Goal: Understand process/instructions: Learn how to perform a task or action

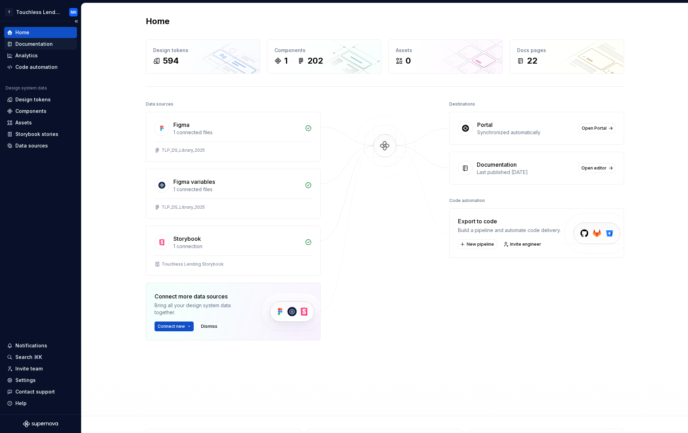
click at [43, 47] on div "Documentation" at bounding box center [33, 44] width 37 height 7
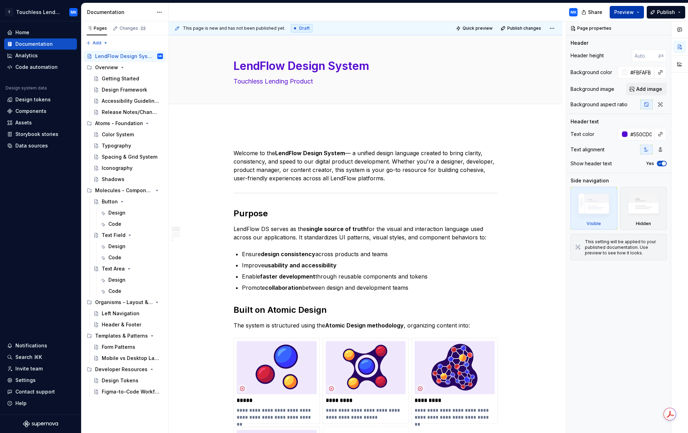
click at [624, 13] on span "Preview" at bounding box center [624, 12] width 20 height 7
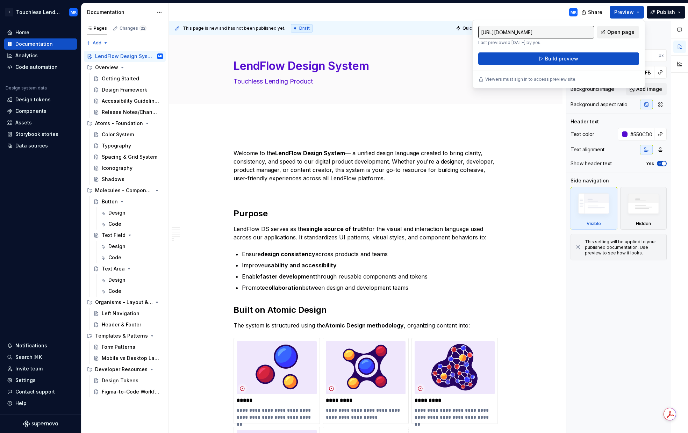
click at [626, 33] on span "Open page" at bounding box center [620, 32] width 27 height 7
click at [575, 63] on button "Build preview" at bounding box center [558, 58] width 161 height 13
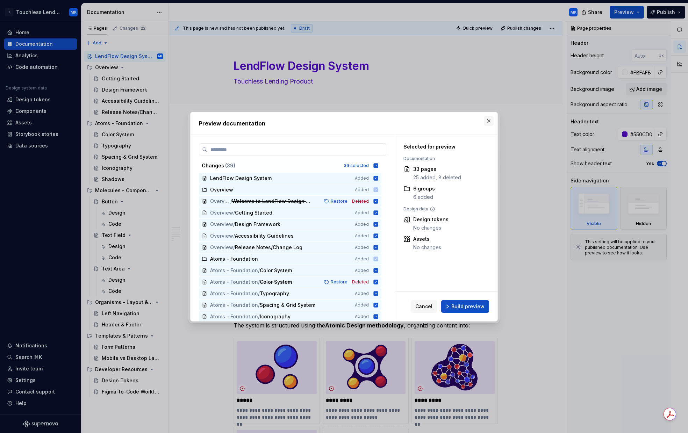
click at [490, 119] on button "button" at bounding box center [489, 121] width 10 height 10
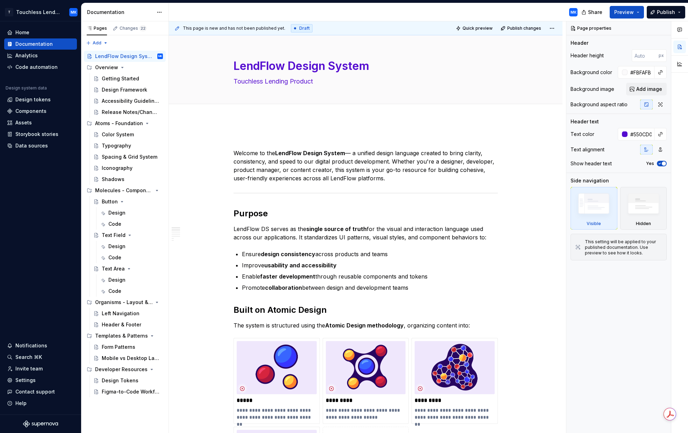
type textarea "*"
